Goal: Information Seeking & Learning: Compare options

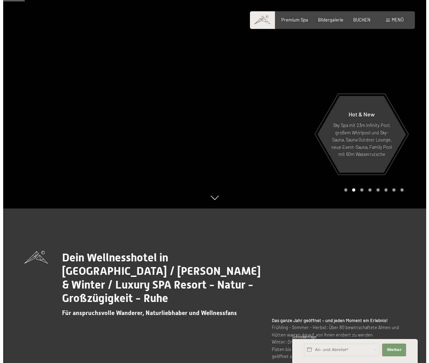
scroll to position [141, 0]
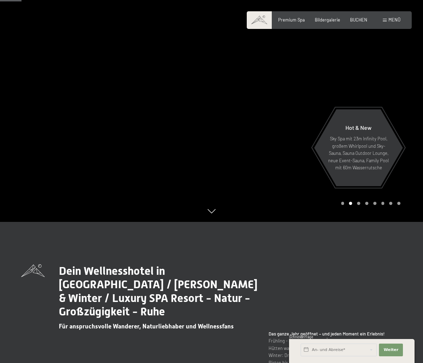
click at [386, 19] on span at bounding box center [385, 20] width 4 height 3
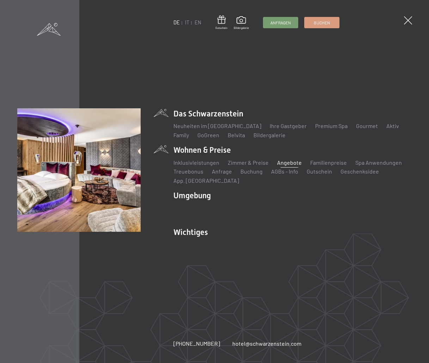
click at [284, 162] on link "Angebote" at bounding box center [289, 162] width 25 height 7
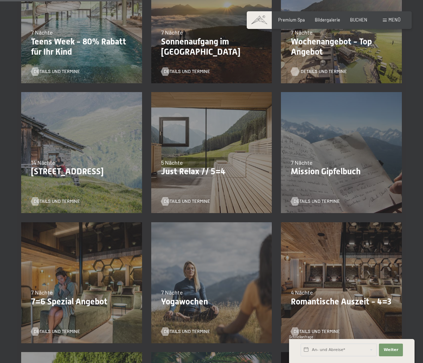
scroll to position [247, 0]
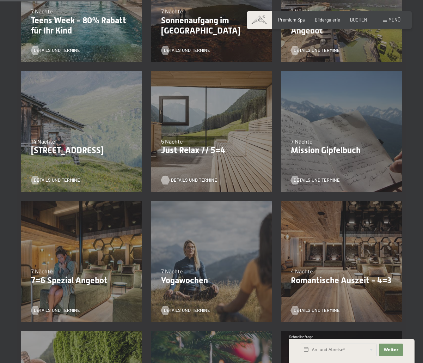
click at [187, 178] on span "Details und Termine" at bounding box center [194, 180] width 46 height 6
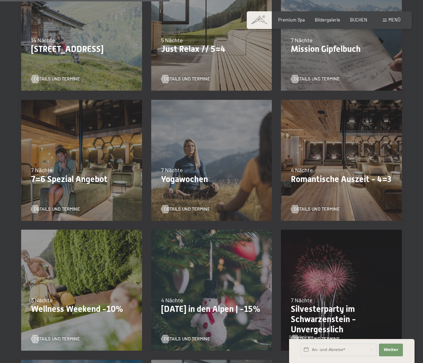
scroll to position [352, 0]
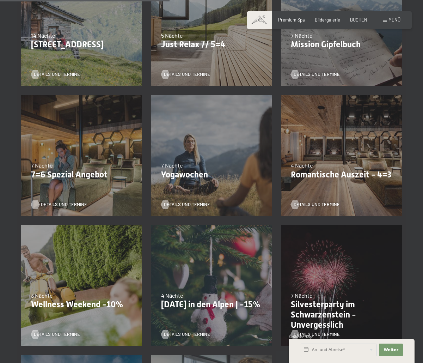
click at [43, 203] on span "Details und Termine" at bounding box center [64, 204] width 46 height 6
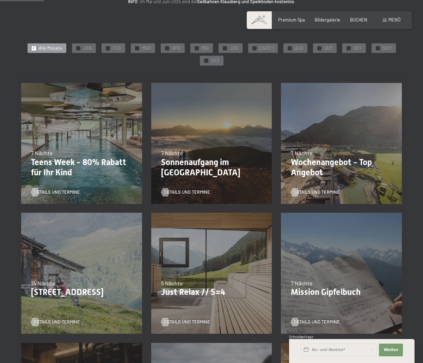
scroll to position [106, 0]
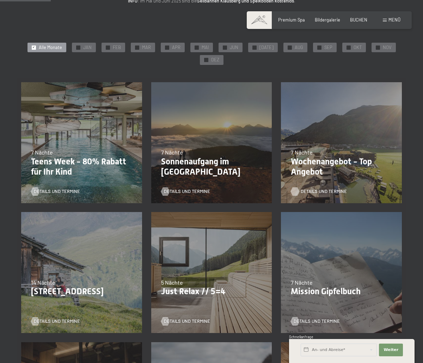
click at [297, 190] on div at bounding box center [294, 191] width 5 height 8
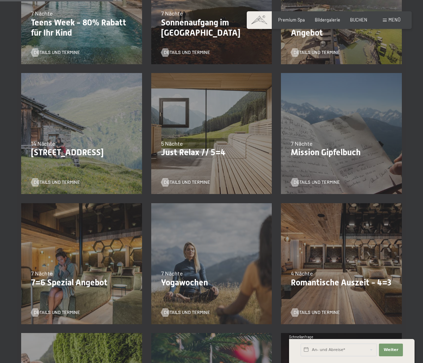
scroll to position [247, 0]
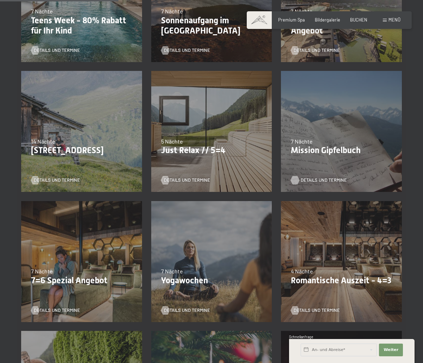
click at [296, 178] on div at bounding box center [294, 180] width 5 height 8
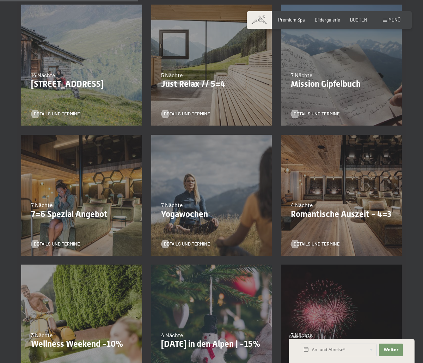
scroll to position [317, 0]
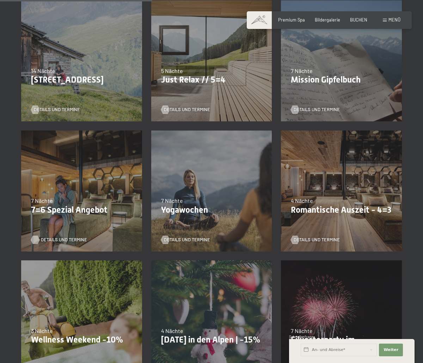
click at [34, 238] on div at bounding box center [35, 239] width 5 height 8
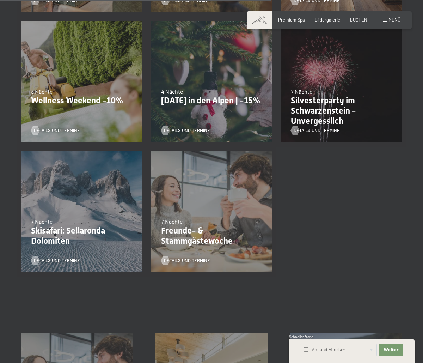
scroll to position [564, 0]
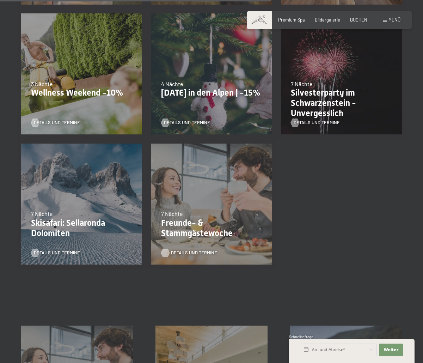
click at [165, 251] on div at bounding box center [165, 252] width 5 height 8
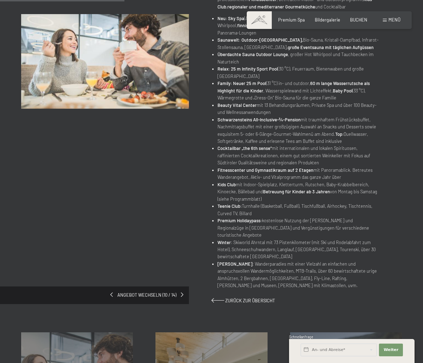
scroll to position [282, 0]
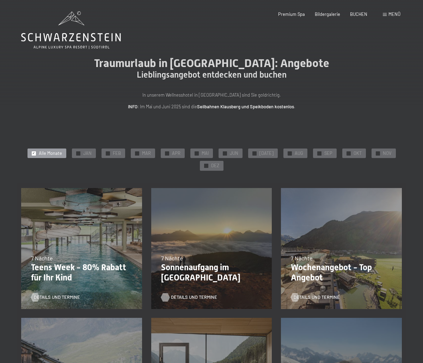
click at [165, 295] on div at bounding box center [165, 297] width 5 height 8
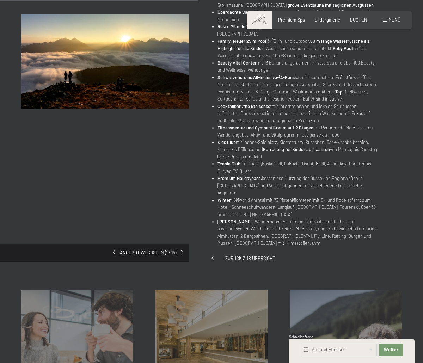
scroll to position [317, 0]
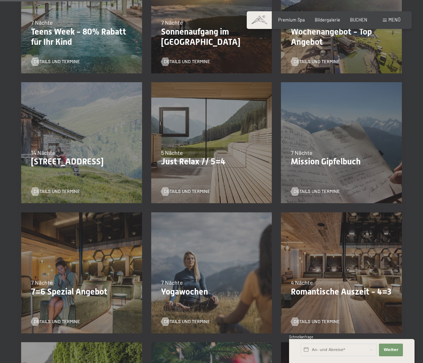
scroll to position [247, 0]
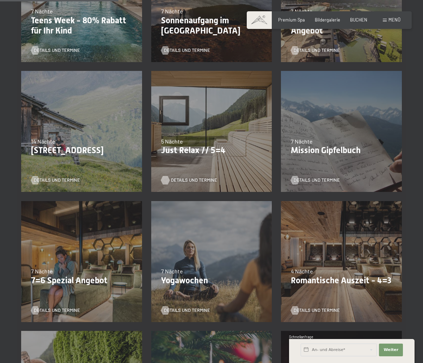
click at [164, 179] on div at bounding box center [165, 180] width 5 height 8
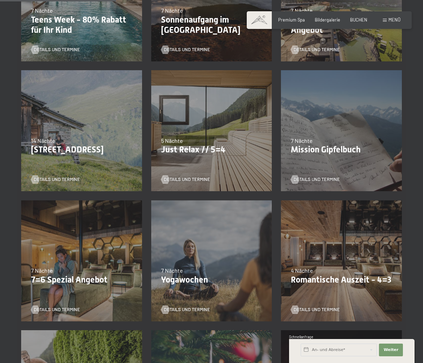
scroll to position [247, 0]
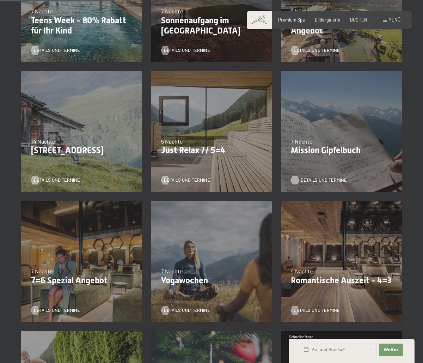
click at [297, 179] on div at bounding box center [294, 180] width 5 height 8
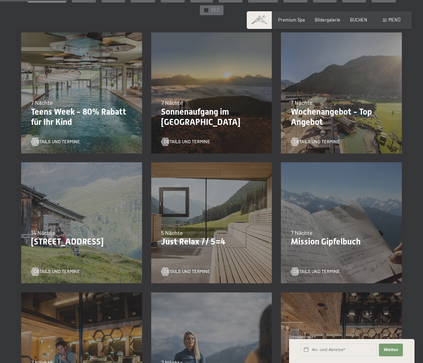
scroll to position [176, 0]
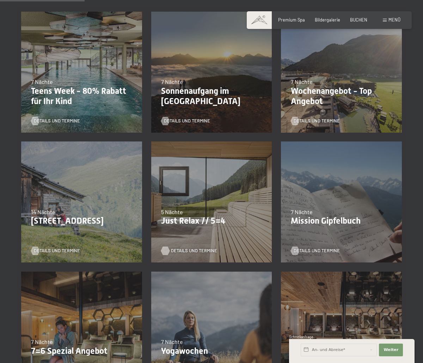
click at [168, 249] on div at bounding box center [165, 250] width 5 height 8
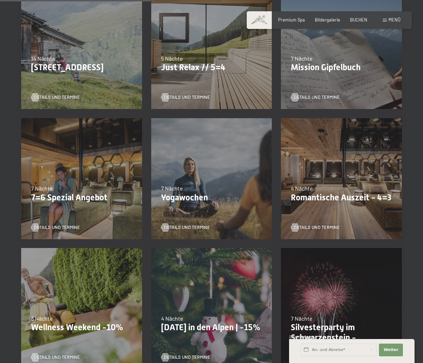
scroll to position [317, 0]
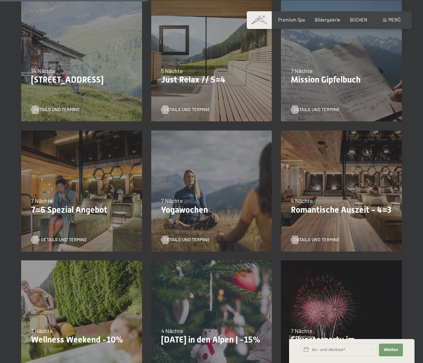
click at [37, 236] on div at bounding box center [35, 239] width 5 height 8
